Goal: Task Accomplishment & Management: Use online tool/utility

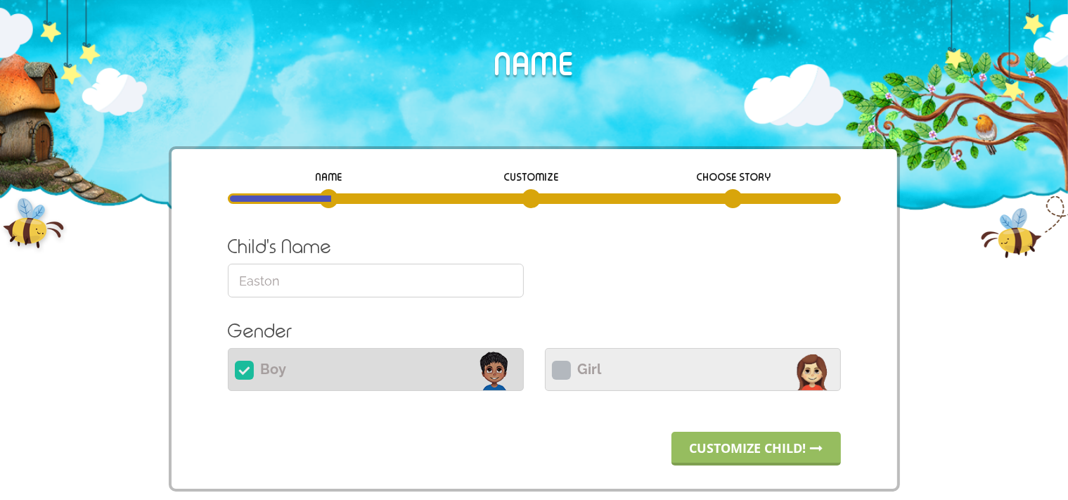
click at [555, 375] on icon at bounding box center [561, 370] width 19 height 19
click at [555, 375] on input "Girl" at bounding box center [693, 368] width 296 height 34
radio input "true"
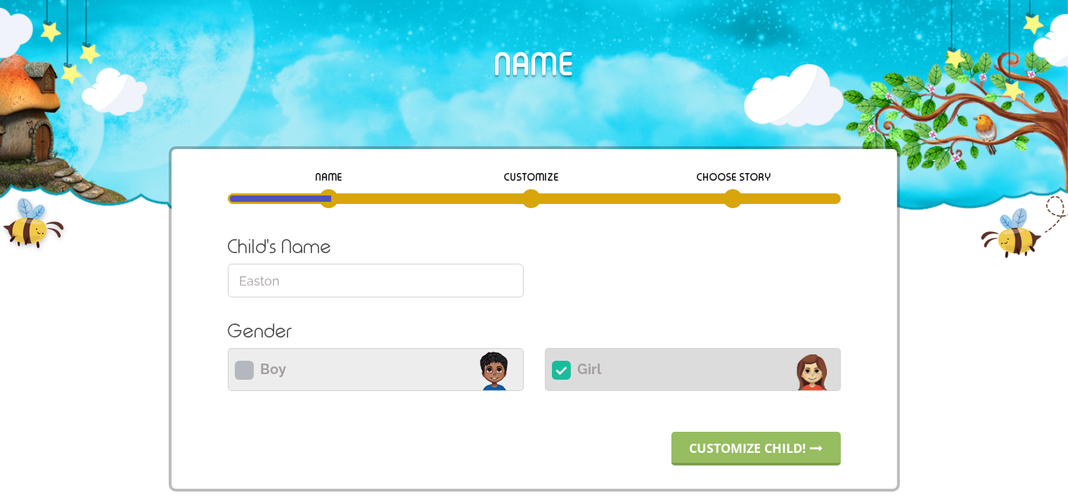
drag, startPoint x: 358, startPoint y: 271, endPoint x: 194, endPoint y: 272, distance: 163.9
click at [228, 272] on input "Easton" at bounding box center [376, 281] width 296 height 34
type input "Sheya"
click at [716, 442] on link "Customize child!" at bounding box center [756, 449] width 169 height 34
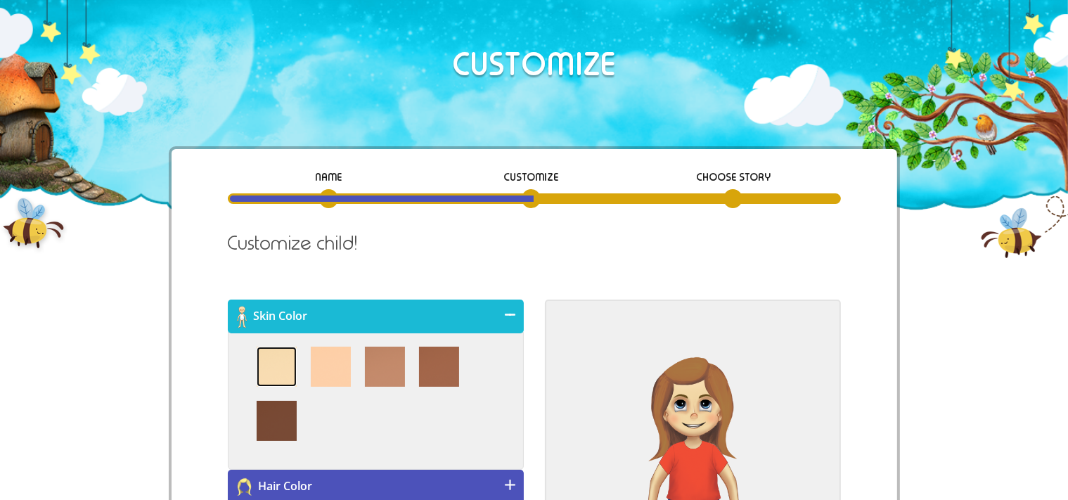
click at [274, 360] on img at bounding box center [277, 367] width 40 height 40
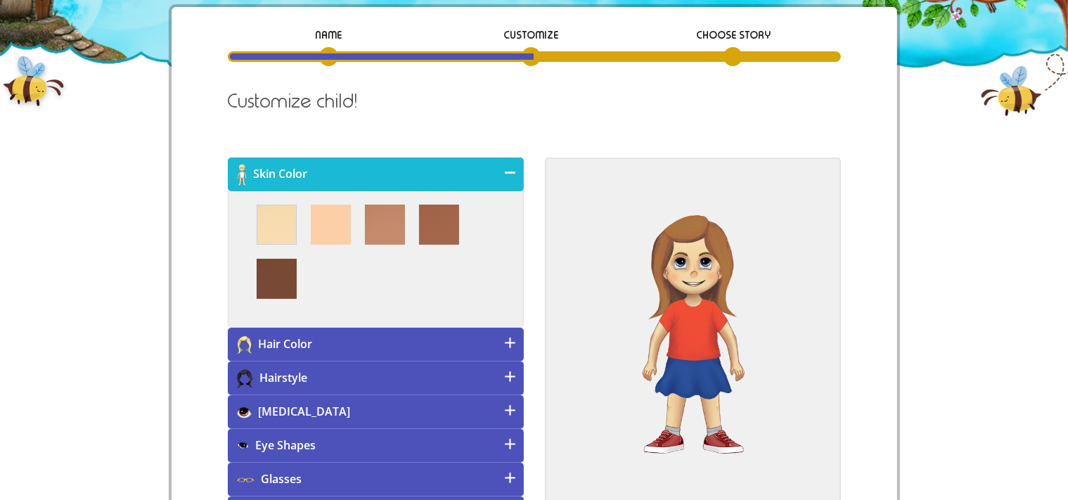
scroll to position [148, 0]
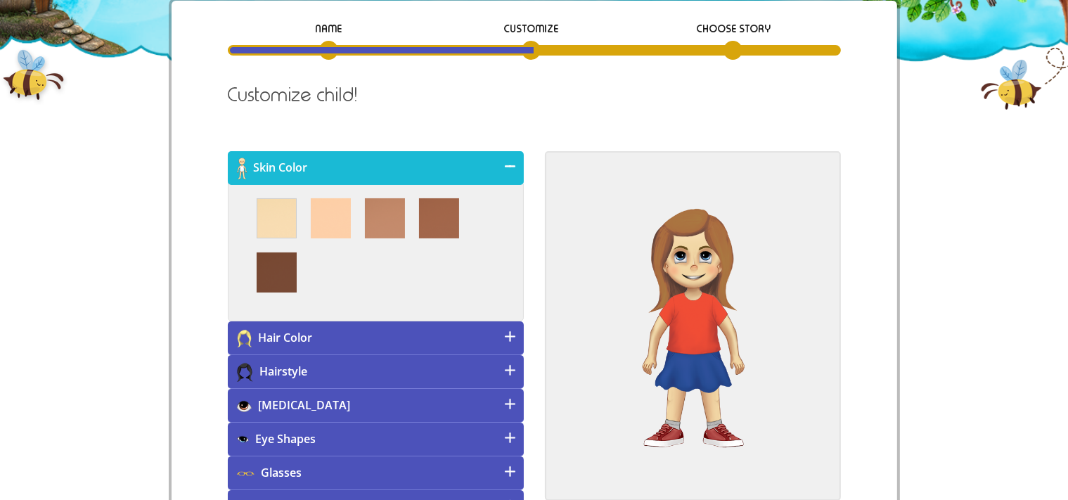
click at [313, 397] on h4 "[MEDICAL_DATA]" at bounding box center [376, 406] width 296 height 34
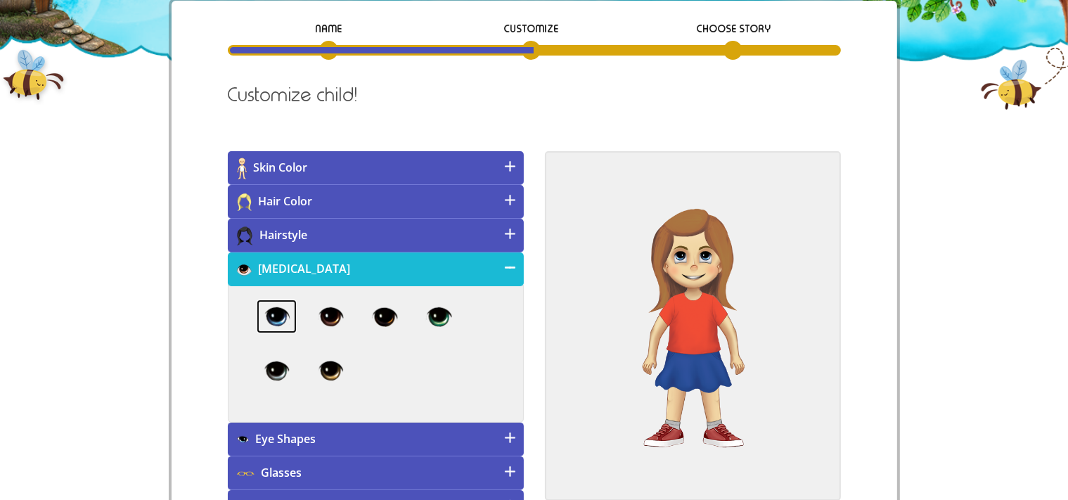
click at [274, 314] on img at bounding box center [277, 317] width 40 height 34
click at [352, 432] on h4 "Eye Shapes" at bounding box center [376, 440] width 296 height 34
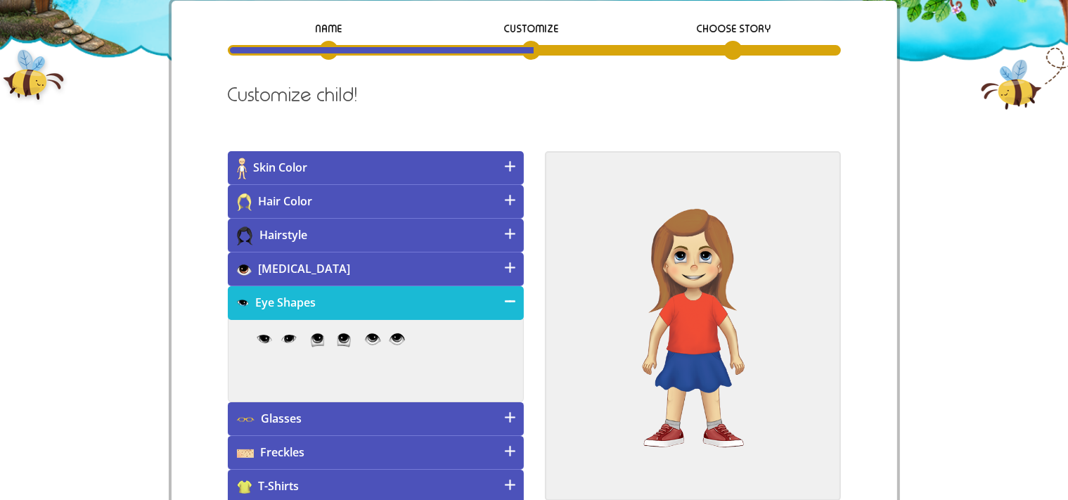
click at [392, 331] on div at bounding box center [376, 361] width 296 height 84
click at [381, 339] on img at bounding box center [385, 339] width 40 height 13
click at [384, 269] on h4 "[MEDICAL_DATA]" at bounding box center [376, 269] width 296 height 34
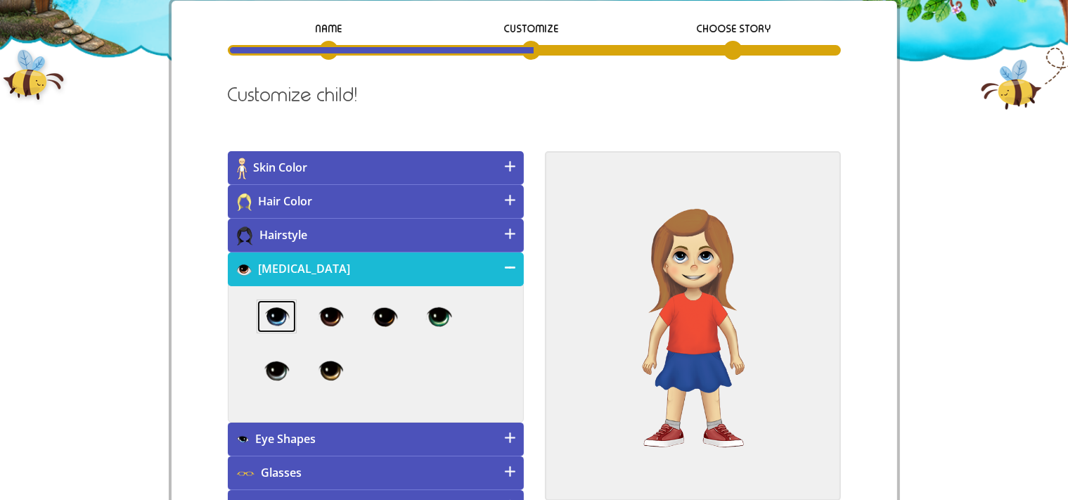
click at [277, 308] on img at bounding box center [276, 316] width 39 height 32
click at [381, 432] on h4 "Eye Shapes" at bounding box center [376, 440] width 296 height 34
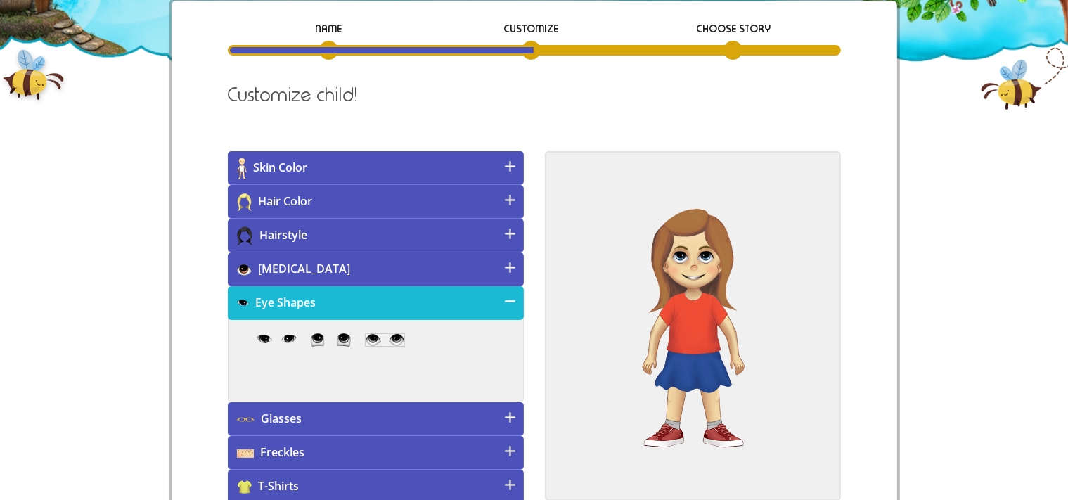
click at [468, 206] on h4 "Hair Color" at bounding box center [376, 202] width 296 height 34
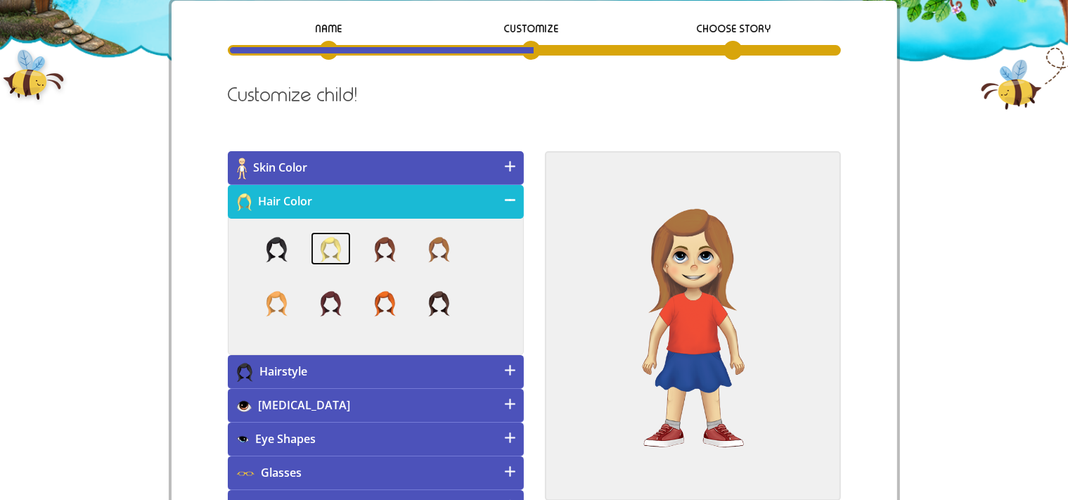
click at [339, 252] on img at bounding box center [331, 249] width 40 height 34
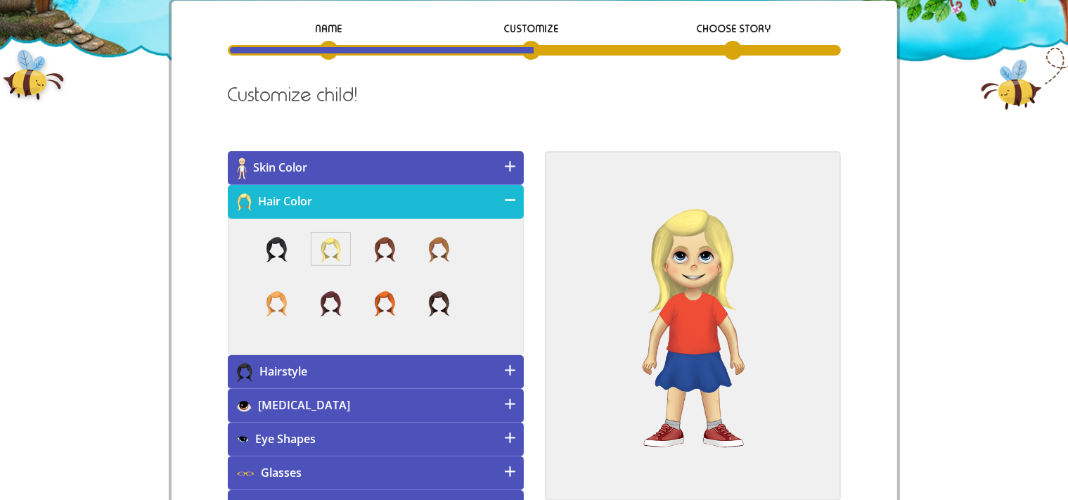
click at [378, 370] on h4 "Hairstyle" at bounding box center [376, 372] width 296 height 34
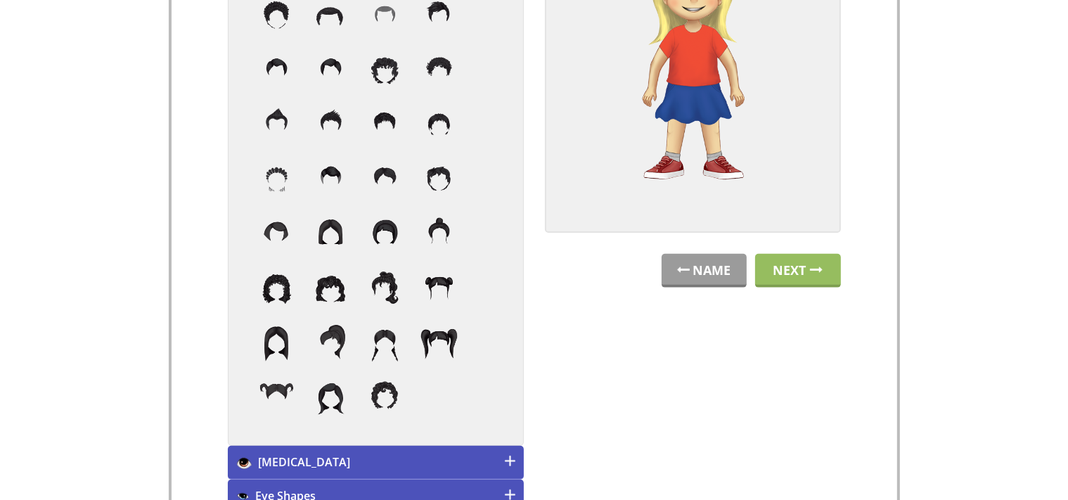
scroll to position [360, 0]
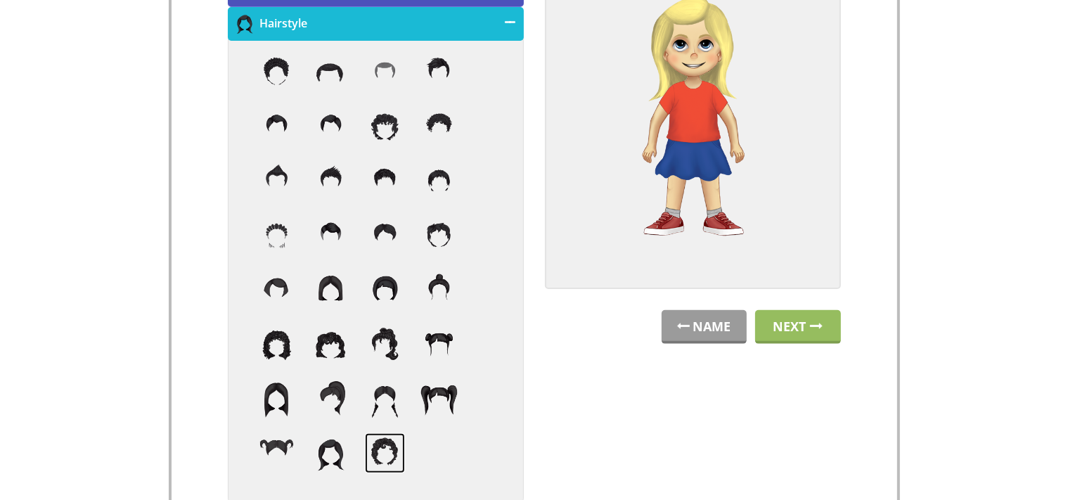
click at [388, 452] on img at bounding box center [385, 453] width 40 height 40
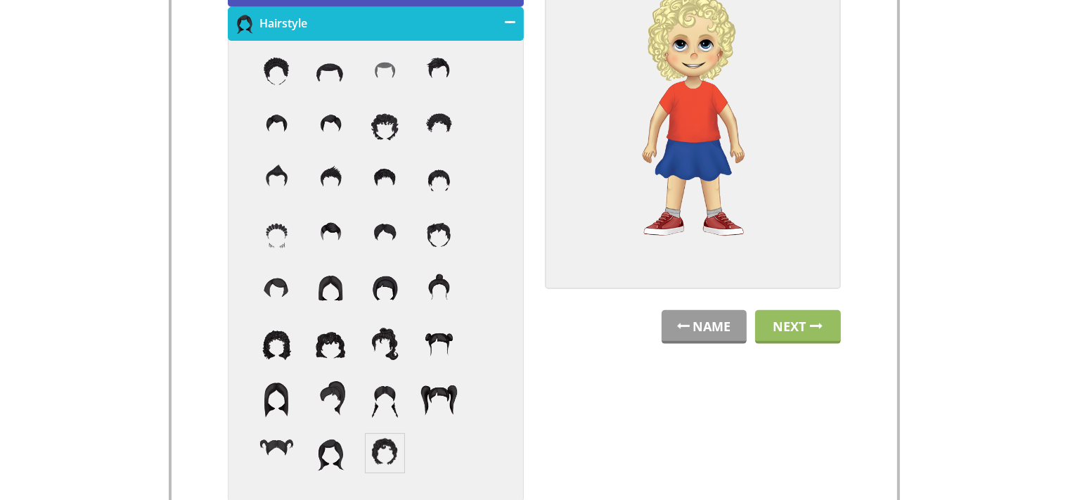
click at [492, 25] on h4 "Hairstyle" at bounding box center [376, 24] width 296 height 34
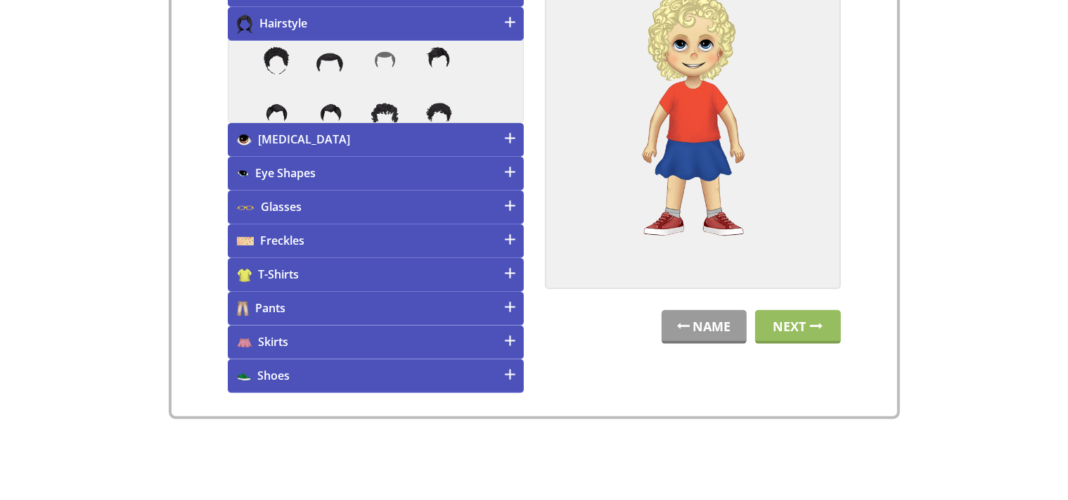
scroll to position [356, 0]
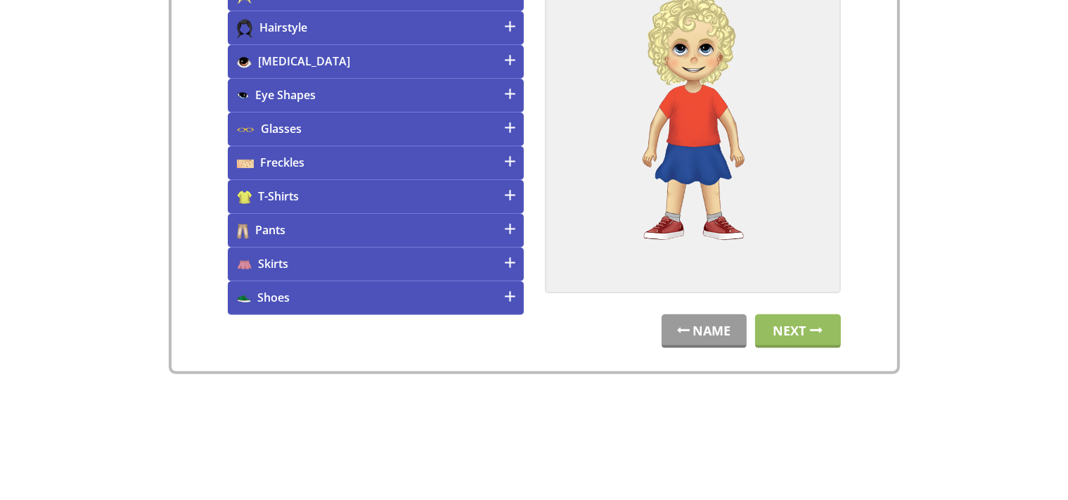
click at [397, 231] on h4 "Pants" at bounding box center [376, 231] width 296 height 34
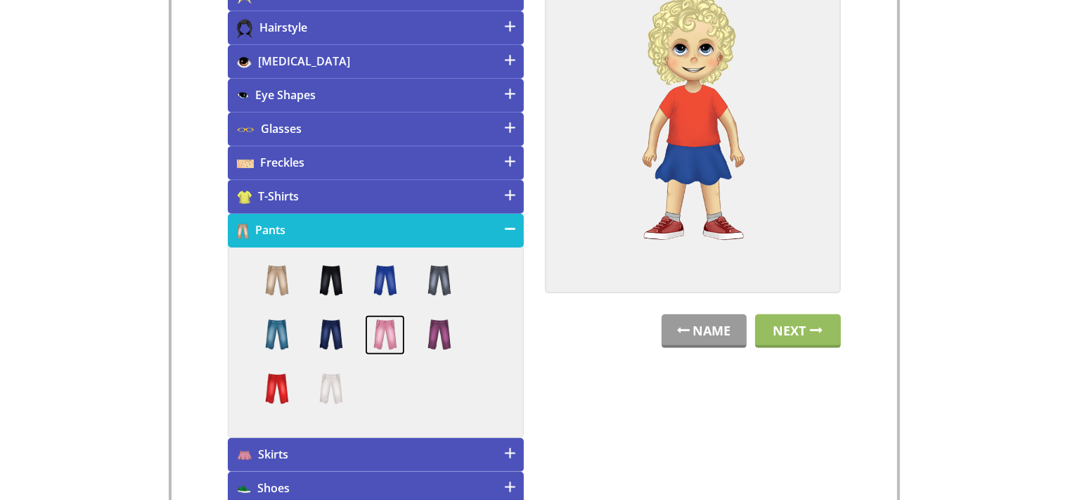
click at [372, 339] on img at bounding box center [385, 335] width 40 height 40
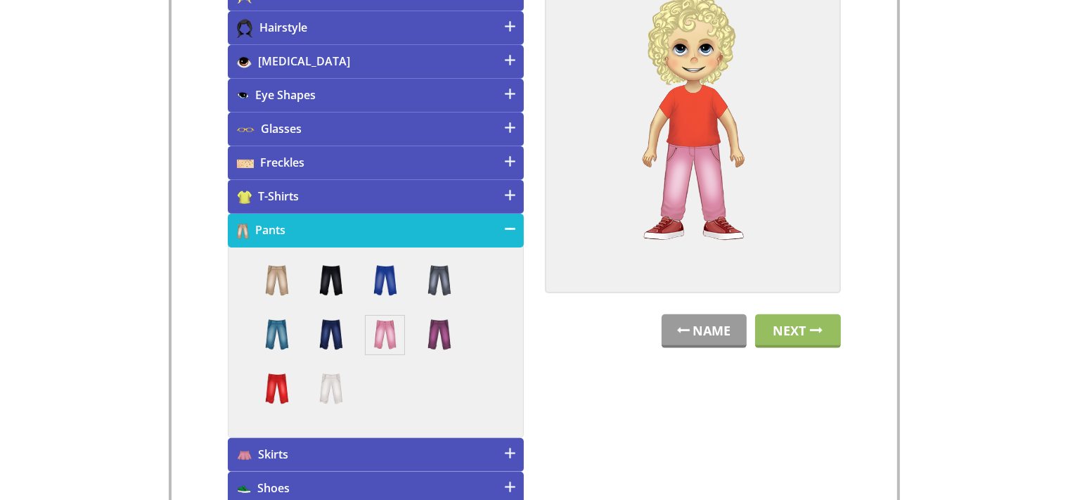
click at [384, 188] on h4 "T-Shirts" at bounding box center [376, 197] width 296 height 34
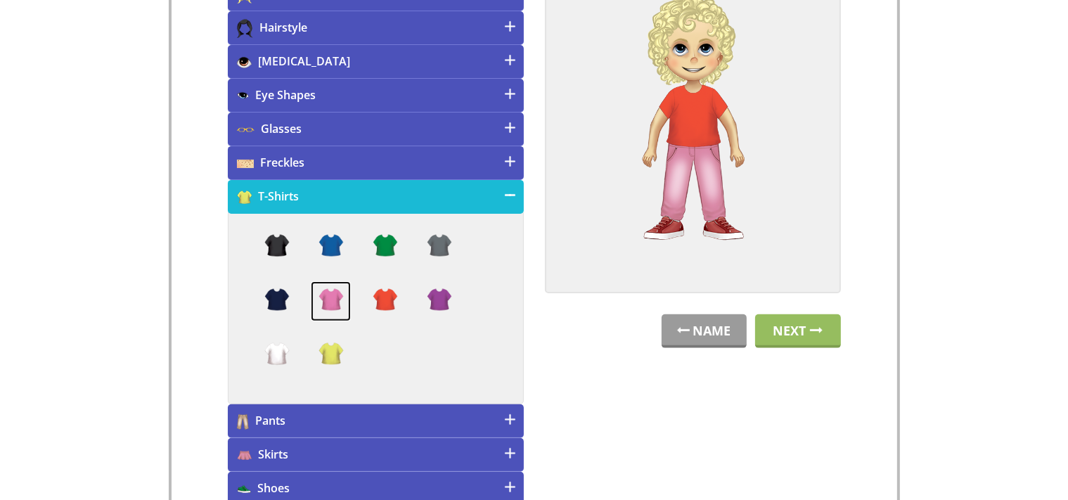
click at [323, 300] on img at bounding box center [331, 301] width 40 height 40
click at [466, 198] on h4 "T-Shirts" at bounding box center [376, 197] width 296 height 34
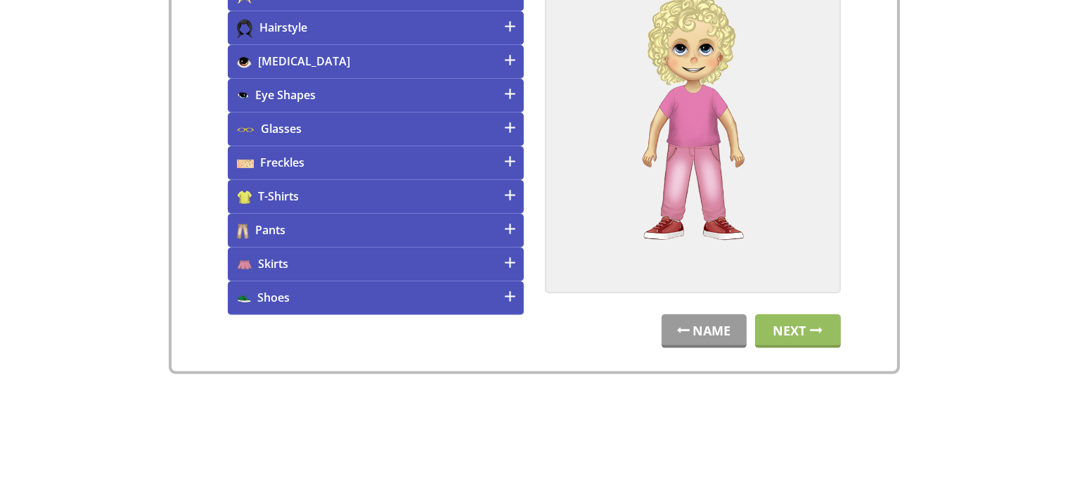
click at [418, 298] on h4 "Shoes" at bounding box center [376, 298] width 296 height 34
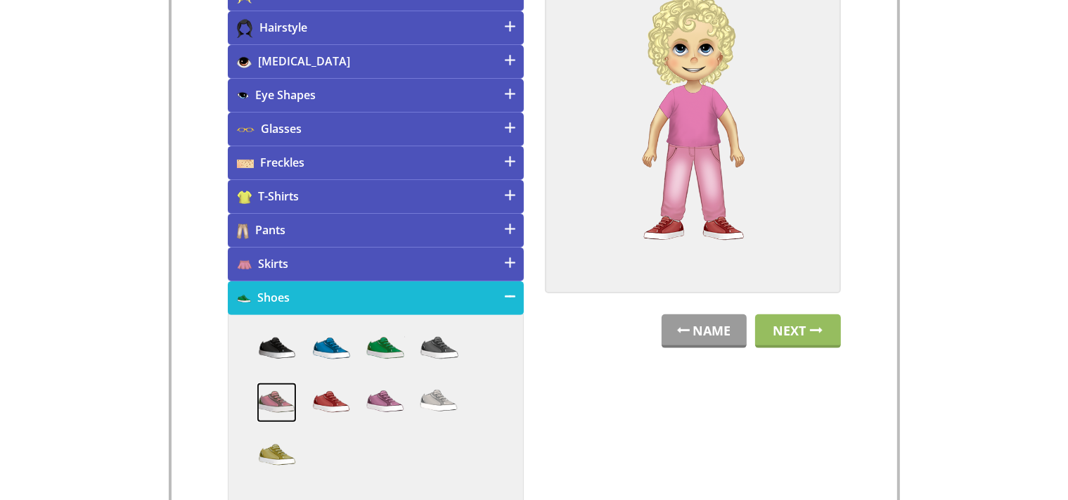
click at [267, 404] on img at bounding box center [277, 403] width 40 height 40
click at [812, 334] on link "Next" at bounding box center [798, 331] width 86 height 34
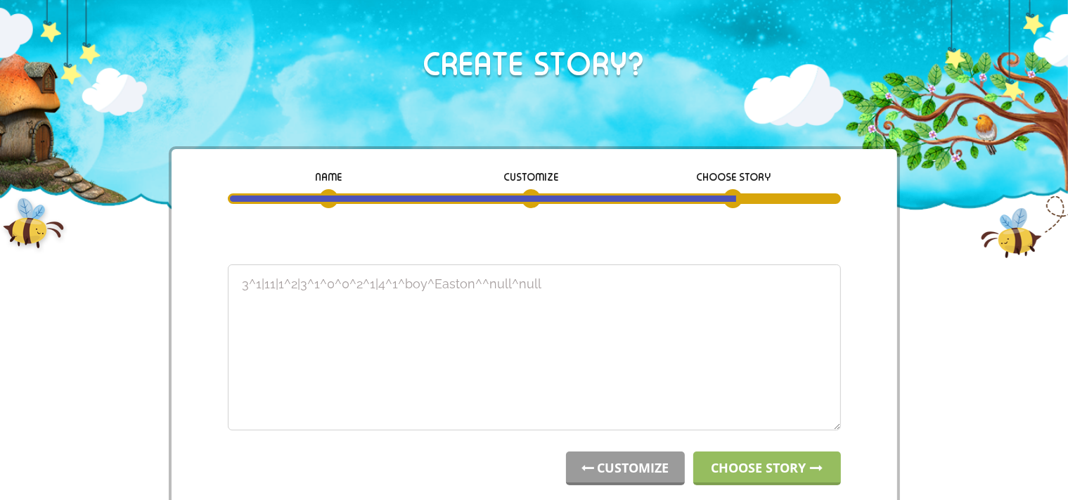
drag, startPoint x: 581, startPoint y: 291, endPoint x: 38, endPoint y: 283, distance: 543.0
click at [228, 283] on textarea "1^2|15|2^3|1^2^0^0^6^1|7^5^girl^Sheya^^null^null" at bounding box center [534, 347] width 613 height 166
type textarea "1^2|15|2^3|1^2^0^0^6^1|7^5^girl^Sheya^^null^null"
